Goal: Task Accomplishment & Management: Use online tool/utility

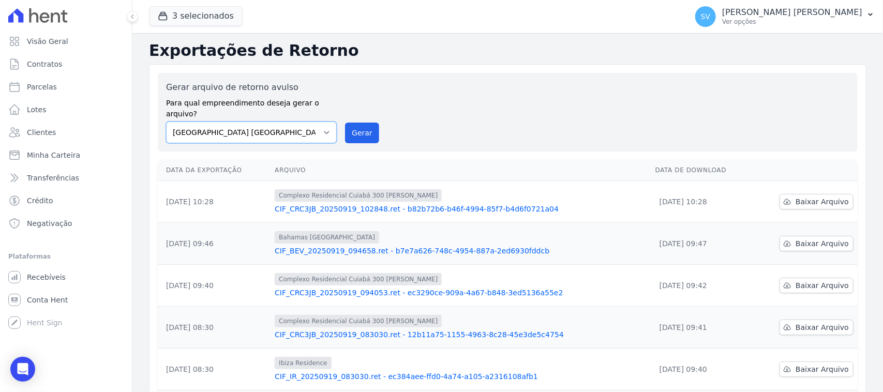
click at [233, 127] on select "[GEOGRAPHIC_DATA] COMPLEXO RESIDENCIAL [GEOGRAPHIC_DATA] 300 - [PERSON_NAME][GE…" at bounding box center [251, 133] width 171 height 22
select select "a999329b-d322-46c5-b2df-9163b092fb9b"
click at [166, 122] on select "[GEOGRAPHIC_DATA] COMPLEXO RESIDENCIAL [GEOGRAPHIC_DATA] 300 - [PERSON_NAME][GE…" at bounding box center [251, 133] width 171 height 22
click at [363, 123] on button "Gerar" at bounding box center [362, 133] width 34 height 21
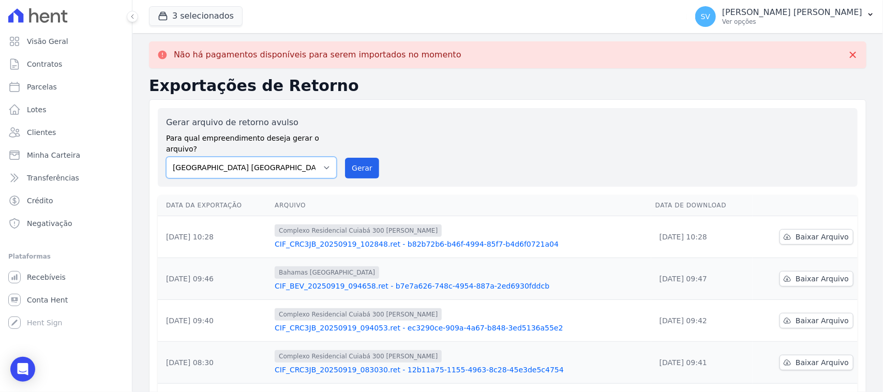
click at [273, 157] on select "[GEOGRAPHIC_DATA] COMPLEXO RESIDENCIAL [GEOGRAPHIC_DATA] 300 - [PERSON_NAME][GE…" at bounding box center [251, 168] width 171 height 22
select select "a999329b-d322-46c5-b2df-9163b092fb9b"
click at [166, 157] on select "[GEOGRAPHIC_DATA] COMPLEXO RESIDENCIAL [GEOGRAPHIC_DATA] 300 - [PERSON_NAME][GE…" at bounding box center [251, 168] width 171 height 22
drag, startPoint x: 345, startPoint y: 165, endPoint x: 485, endPoint y: 97, distance: 156.0
click at [345, 166] on button "Gerar" at bounding box center [362, 168] width 34 height 21
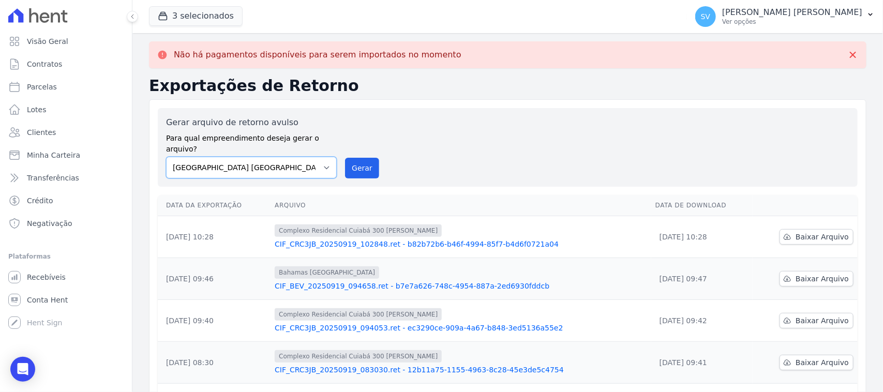
drag, startPoint x: 301, startPoint y: 148, endPoint x: 297, endPoint y: 155, distance: 7.4
click at [301, 157] on select "[GEOGRAPHIC_DATA] COMPLEXO RESIDENCIAL [GEOGRAPHIC_DATA] 300 - [PERSON_NAME][GE…" at bounding box center [251, 168] width 171 height 22
select select "73a372cd-5640-41c8-aaea-11bd74619c10"
click at [166, 157] on select "[GEOGRAPHIC_DATA] COMPLEXO RESIDENCIAL [GEOGRAPHIC_DATA] 300 - [PERSON_NAME][GE…" at bounding box center [251, 168] width 171 height 22
drag, startPoint x: 366, startPoint y: 148, endPoint x: 500, endPoint y: 96, distance: 144.0
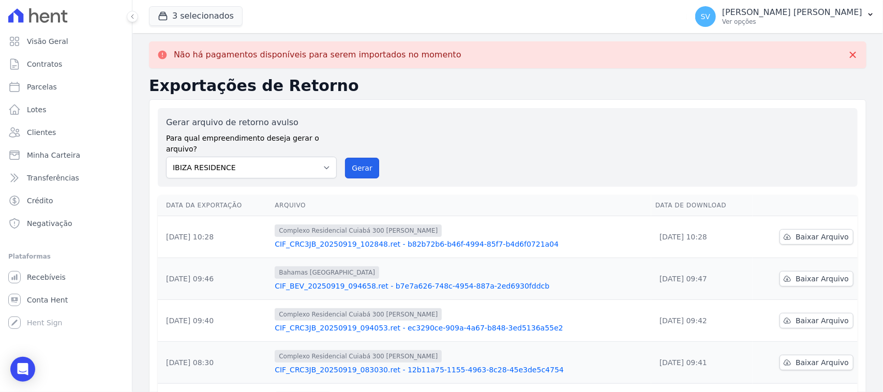
click at [366, 158] on button "Gerar" at bounding box center [362, 168] width 34 height 21
click at [283, 159] on select "[GEOGRAPHIC_DATA] COMPLEXO RESIDENCIAL [GEOGRAPHIC_DATA] 300 - [PERSON_NAME][GE…" at bounding box center [251, 168] width 171 height 22
select select "a999329b-d322-46c5-b2df-9163b092fb9b"
click at [166, 157] on select "[GEOGRAPHIC_DATA] COMPLEXO RESIDENCIAL [GEOGRAPHIC_DATA] 300 - [PERSON_NAME][GE…" at bounding box center [251, 168] width 171 height 22
click at [372, 158] on button "Gerar" at bounding box center [362, 168] width 34 height 21
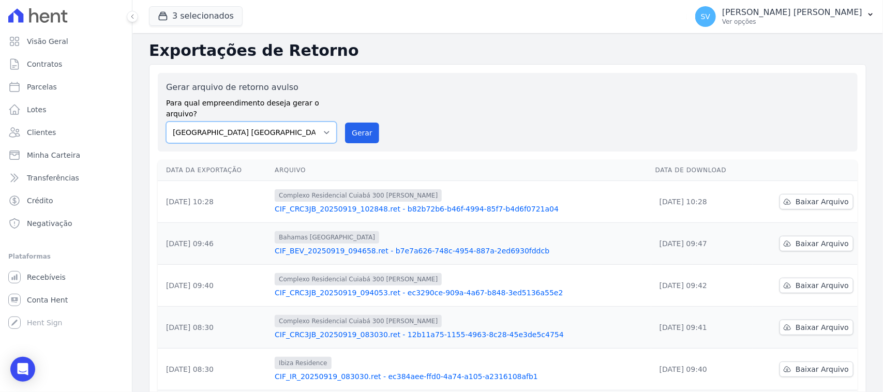
drag, startPoint x: 313, startPoint y: 114, endPoint x: 317, endPoint y: 127, distance: 13.3
click at [313, 122] on select "[GEOGRAPHIC_DATA] COMPLEXO RESIDENCIAL [GEOGRAPHIC_DATA] 300 - [PERSON_NAME][GE…" at bounding box center [251, 133] width 171 height 22
select select "a999329b-d322-46c5-b2df-9163b092fb9b"
click at [166, 122] on select "[GEOGRAPHIC_DATA] COMPLEXO RESIDENCIAL [GEOGRAPHIC_DATA] 300 - [PERSON_NAME][GE…" at bounding box center [251, 133] width 171 height 22
click at [348, 126] on button "Gerar" at bounding box center [362, 133] width 34 height 21
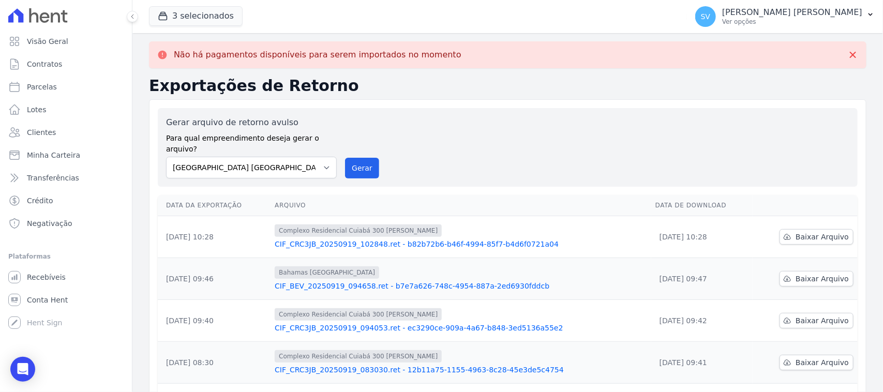
click at [292, 168] on div "Gerar arquivo de retorno avulso Para qual empreendimento deseja gerar o arquivo…" at bounding box center [508, 147] width 700 height 79
click at [297, 168] on div "Gerar arquivo de retorno avulso Para qual empreendimento deseja gerar o arquivo…" at bounding box center [508, 147] width 700 height 79
click at [306, 159] on select "[GEOGRAPHIC_DATA] COMPLEXO RESIDENCIAL [GEOGRAPHIC_DATA] 300 - [PERSON_NAME][GE…" at bounding box center [251, 168] width 171 height 22
select select "73a372cd-5640-41c8-aaea-11bd74619c10"
click at [166, 157] on select "[GEOGRAPHIC_DATA] COMPLEXO RESIDENCIAL [GEOGRAPHIC_DATA] 300 - [PERSON_NAME][GE…" at bounding box center [251, 168] width 171 height 22
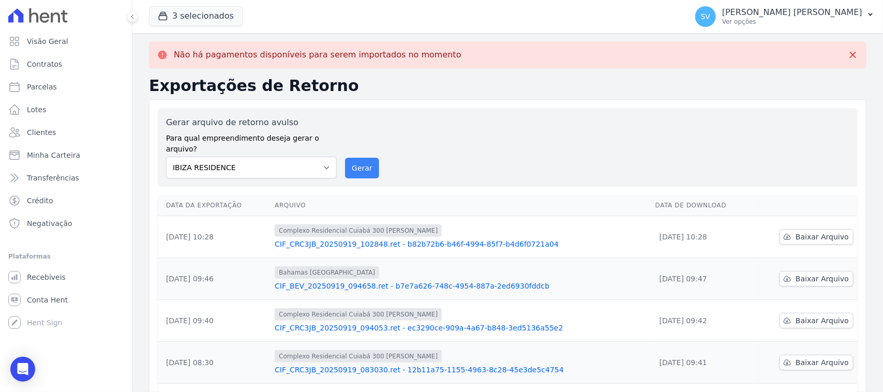
drag, startPoint x: 349, startPoint y: 143, endPoint x: 353, endPoint y: 151, distance: 8.8
click at [349, 143] on div "Gerar arquivo de retorno avulso Para qual empreendimento deseja gerar o arquivo…" at bounding box center [507, 147] width 683 height 62
click at [353, 158] on button "Gerar" at bounding box center [362, 168] width 34 height 21
